Goal: Information Seeking & Learning: Learn about a topic

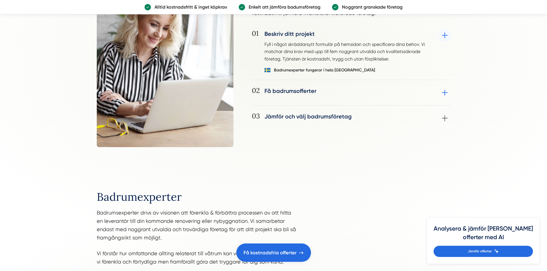
drag, startPoint x: 364, startPoint y: 91, endPoint x: 370, endPoint y: 113, distance: 22.8
click at [364, 91] on div "02 Få badrumsofferter Utvalda badrumsföretag kontaktar dig vanligtvis inom 24-4…" at bounding box center [351, 96] width 199 height 19
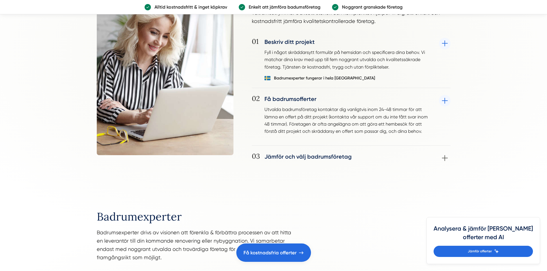
click at [358, 161] on div "03 Jämför och välj badrumsföretag Jämför mottagna offerter och välj det badrums…" at bounding box center [351, 158] width 199 height 11
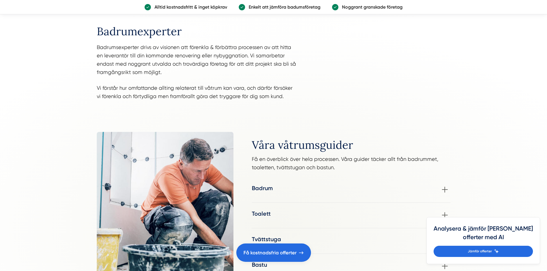
scroll to position [741, 0]
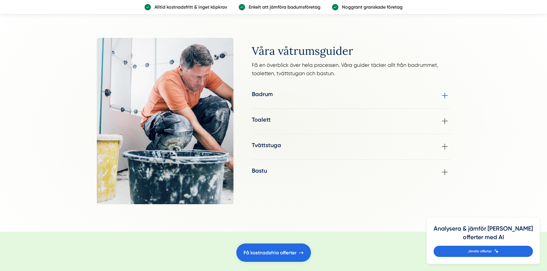
click at [285, 97] on div "Badrum Om du överväger en badrumsrenovering men känner dig osäker på stil- och …" at bounding box center [351, 95] width 199 height 11
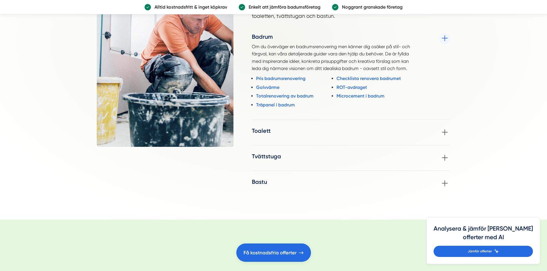
click at [291, 126] on div "Våra våtrumsguider Få en överblick över hela processen. Våra guider täcker allt…" at bounding box center [351, 84] width 199 height 209
click at [292, 127] on div "Toalett När det är dags för en renovering av toalett och WC är det viktigt att …" at bounding box center [351, 132] width 199 height 11
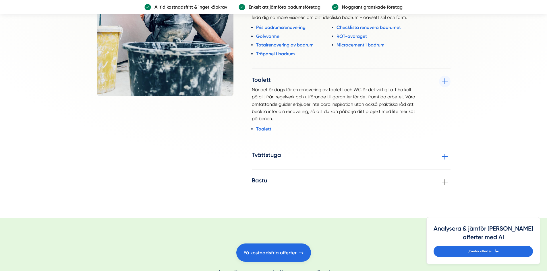
click at [310, 152] on div "Tvättstuga Planerar du att uppgradera din tvättstuga till ett mer inbjudande oc…" at bounding box center [351, 156] width 199 height 11
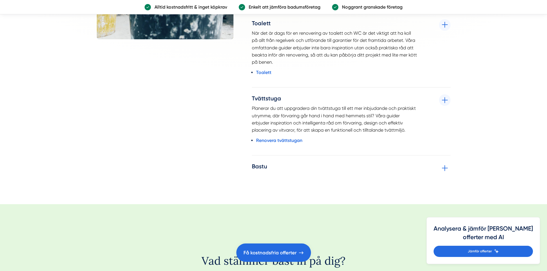
click at [314, 166] on div "Bastu Bastun erbjuder en underbar tillflyktsort för varm avkoppling enskilt ell…" at bounding box center [351, 167] width 199 height 11
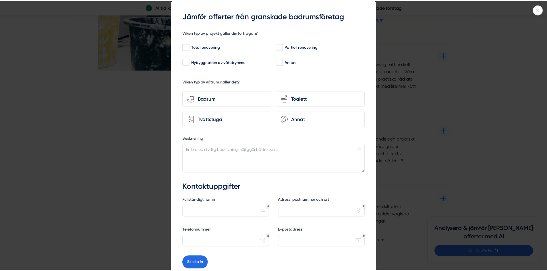
scroll to position [72, 0]
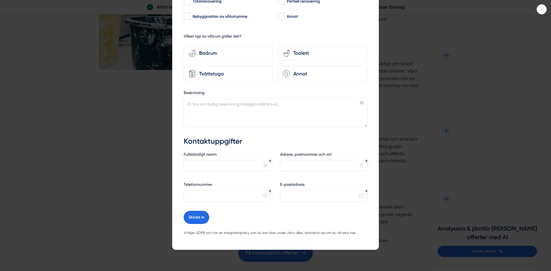
click at [442, 165] on div at bounding box center [275, 135] width 551 height 271
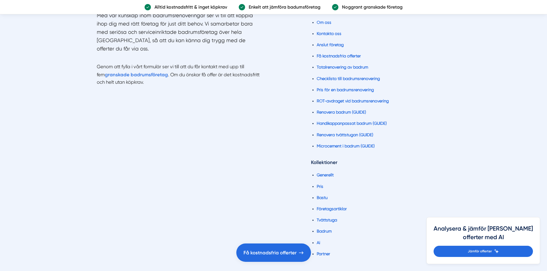
scroll to position [1659, 0]
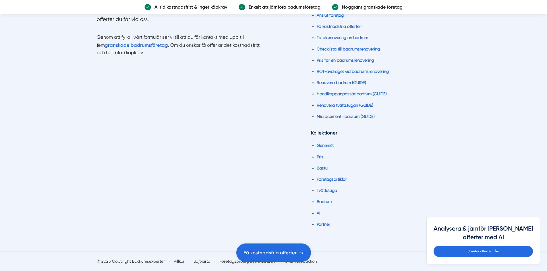
drag, startPoint x: 84, startPoint y: 12, endPoint x: 398, endPoint y: 220, distance: 376.8
copy div "LOREM Ipsumd sitametc adi EL Se doe Temporin utl Etdolo magnaal Enimadminim Ven…"
click at [451, 85] on div "Med vår kunskap inom badrumsrenoveringar ser vi till att koppla ihop dig med rä…" at bounding box center [273, 101] width 367 height 300
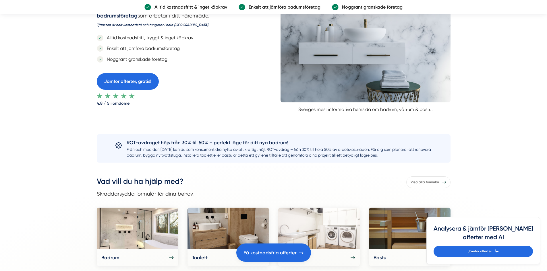
scroll to position [0, 0]
